Goal: Obtain resource: Obtain resource

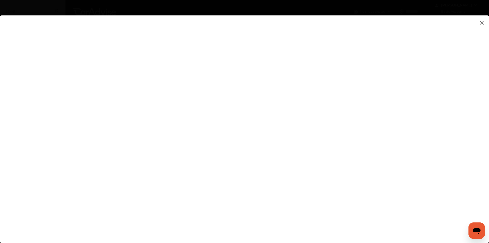
click at [482, 22] on img at bounding box center [482, 23] width 6 height 6
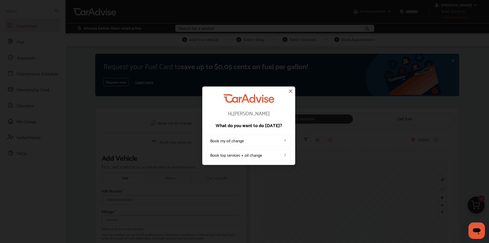
click at [290, 91] on img at bounding box center [291, 91] width 6 height 6
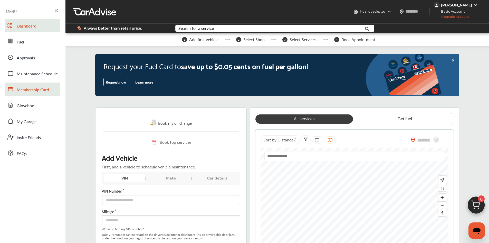
click at [39, 89] on span "Membership Card" at bounding box center [33, 90] width 32 height 7
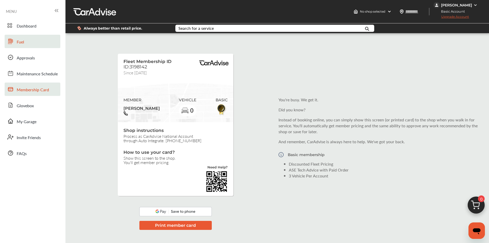
click at [21, 39] on span "Fuel" at bounding box center [20, 42] width 7 height 7
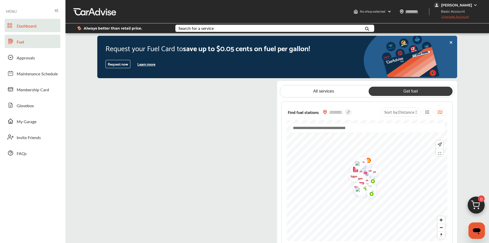
click at [33, 28] on span "Dashboard" at bounding box center [27, 26] width 20 height 7
